Goal: Task Accomplishment & Management: Use online tool/utility

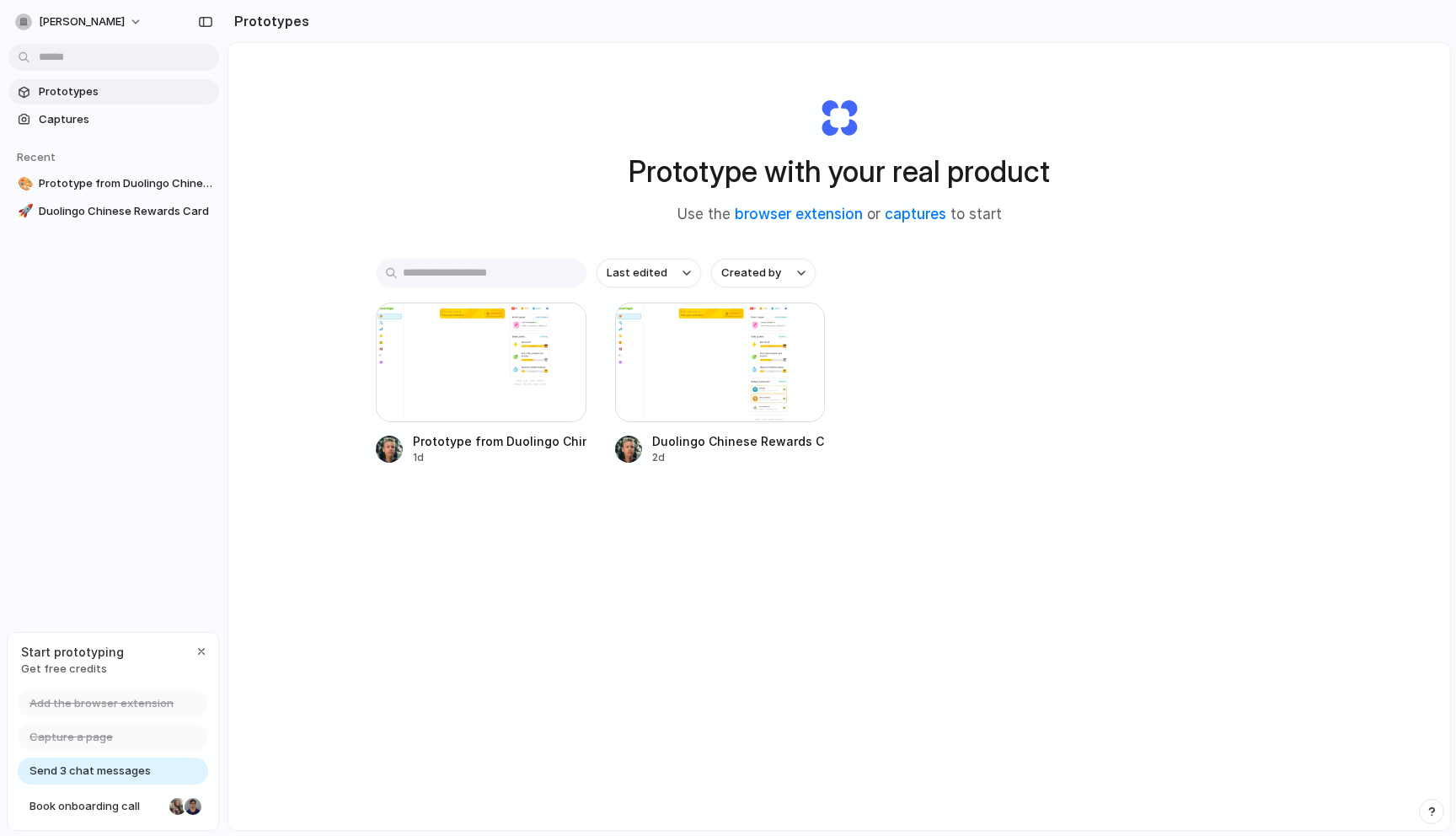
drag, startPoint x: 648, startPoint y: 370, endPoint x: 547, endPoint y: 470, distance: 142.1
click at [549, 470] on div "Last edited Created by Prototype from Duolingo Chinese Learning 1d Duolingo Chi…" at bounding box center [838, 413] width 926 height 311
click at [673, 363] on div at bounding box center [720, 363] width 210 height 120
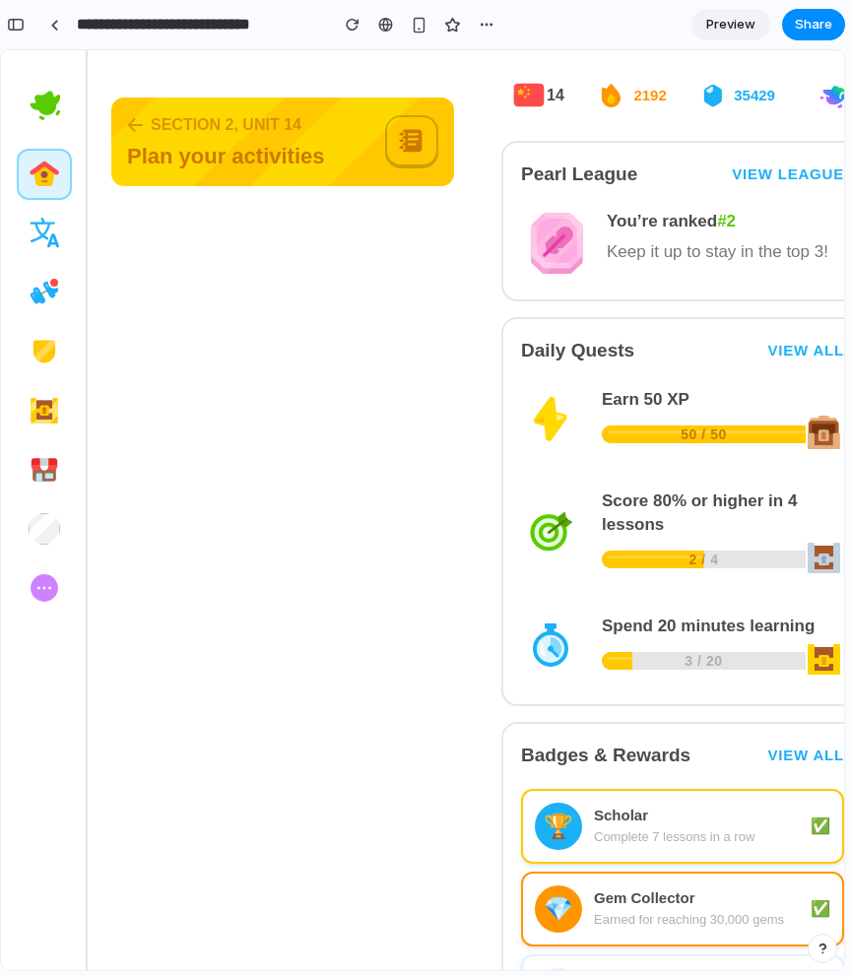
click at [22, 24] on div "button" at bounding box center [16, 25] width 18 height 14
